Goal: Information Seeking & Learning: Find specific fact

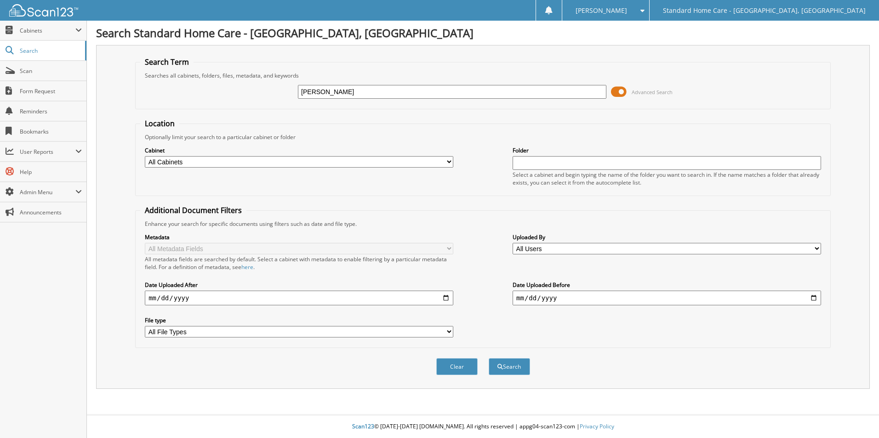
type input "[PERSON_NAME]"
click at [488, 358] on button "Search" at bounding box center [508, 366] width 41 height 17
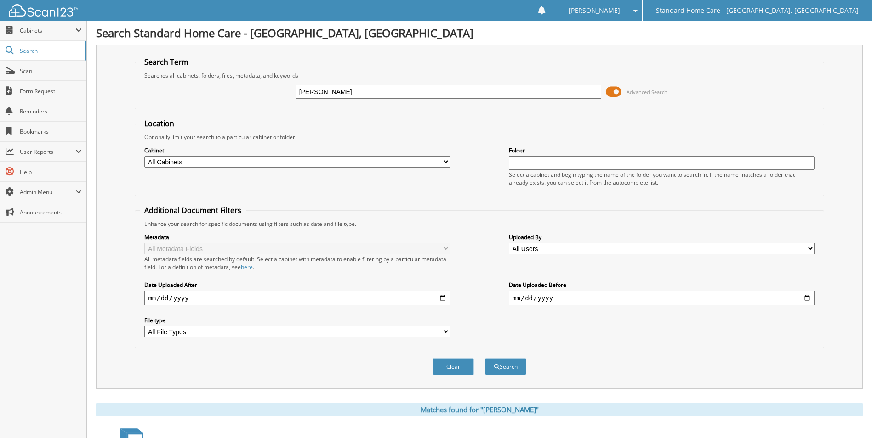
click at [485, 358] on button "Search" at bounding box center [505, 366] width 41 height 17
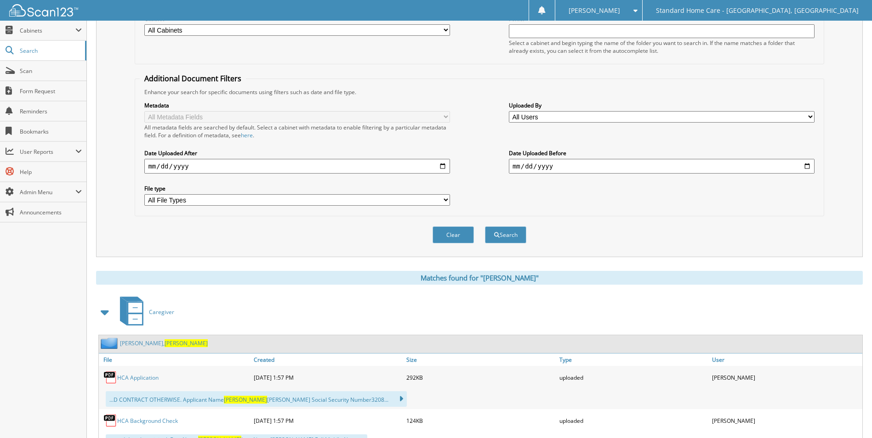
scroll to position [193, 0]
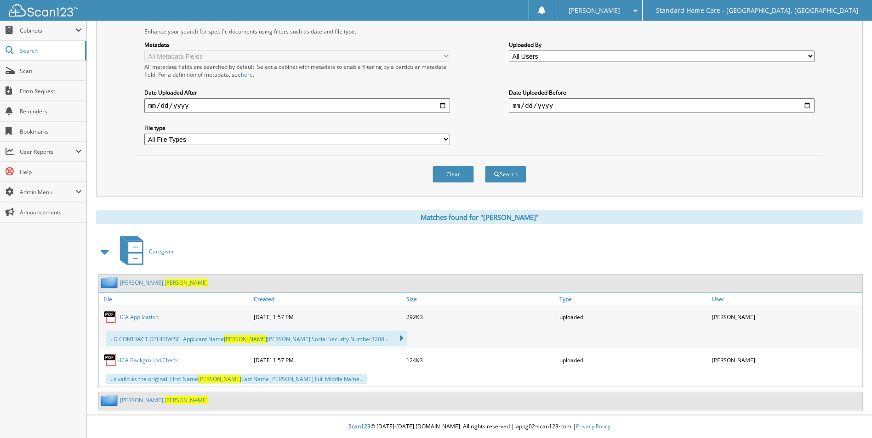
click at [165, 400] on span "Brittney" at bounding box center [186, 401] width 43 height 8
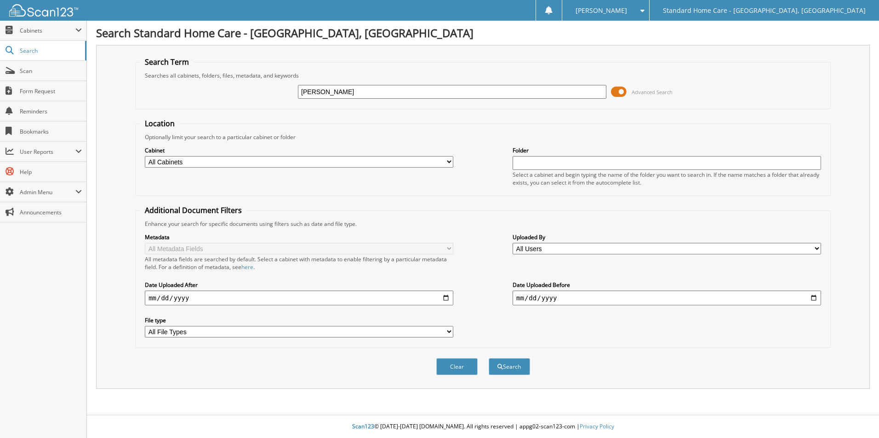
type input "[PERSON_NAME]"
click at [488, 358] on button "Search" at bounding box center [508, 366] width 41 height 17
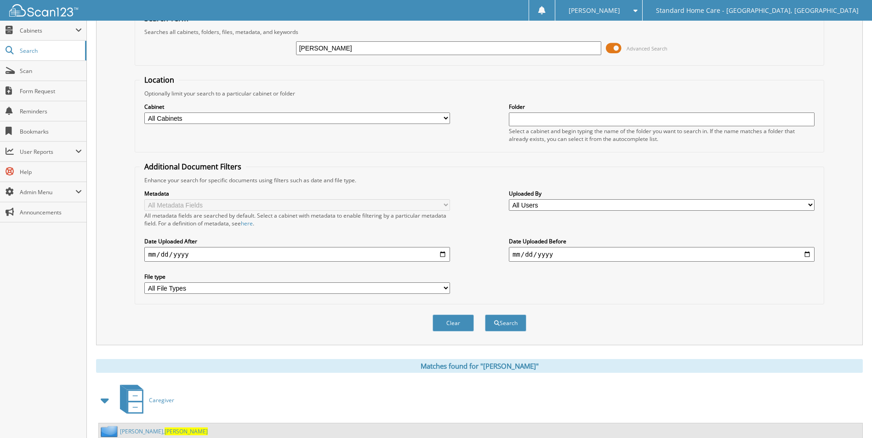
scroll to position [75, 0]
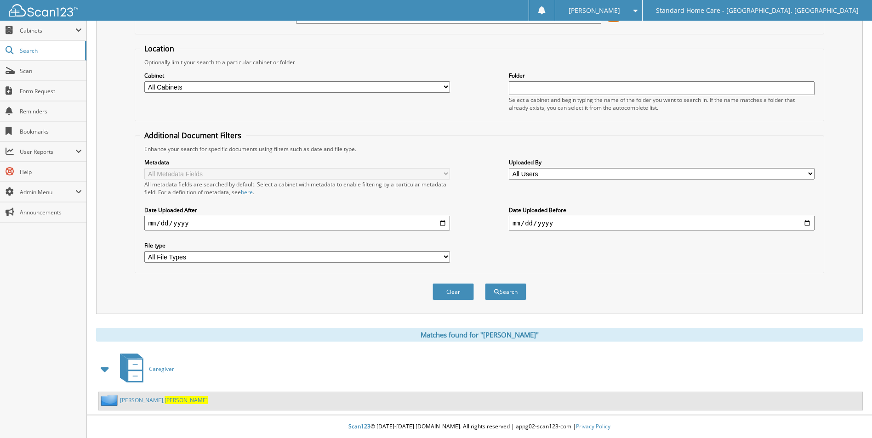
click at [146, 394] on div "Webster, Elona" at bounding box center [480, 401] width 763 height 18
click at [165, 398] on span "Elona" at bounding box center [186, 401] width 43 height 8
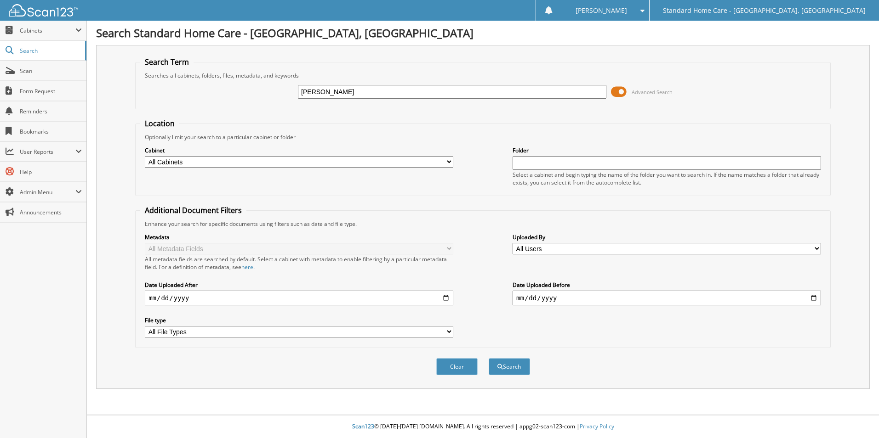
type input "[PERSON_NAME]"
click at [488, 358] on button "Search" at bounding box center [508, 366] width 41 height 17
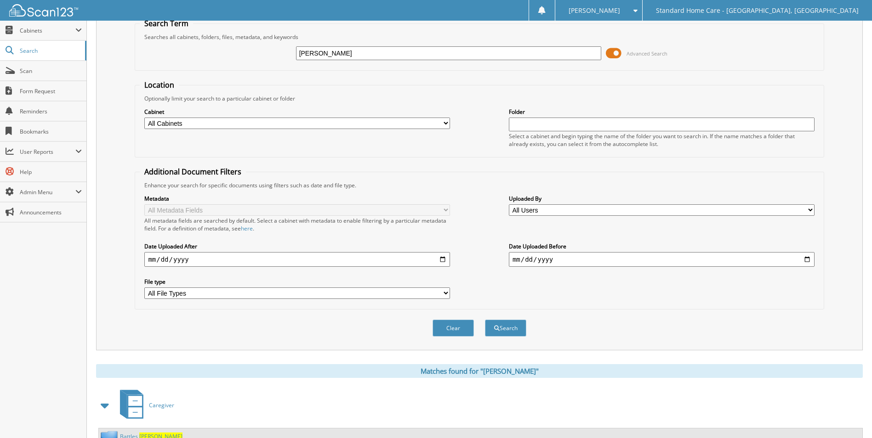
scroll to position [75, 0]
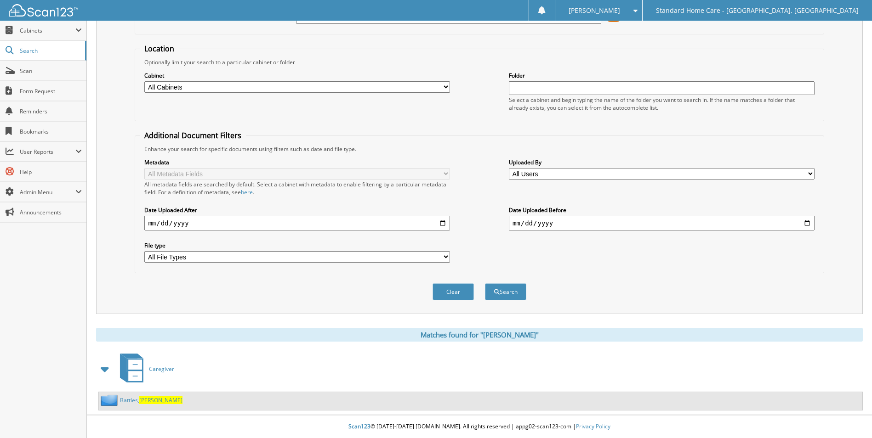
click at [136, 397] on link "Battles, Takiyah" at bounding box center [151, 401] width 62 height 8
